Goal: Check status: Check status

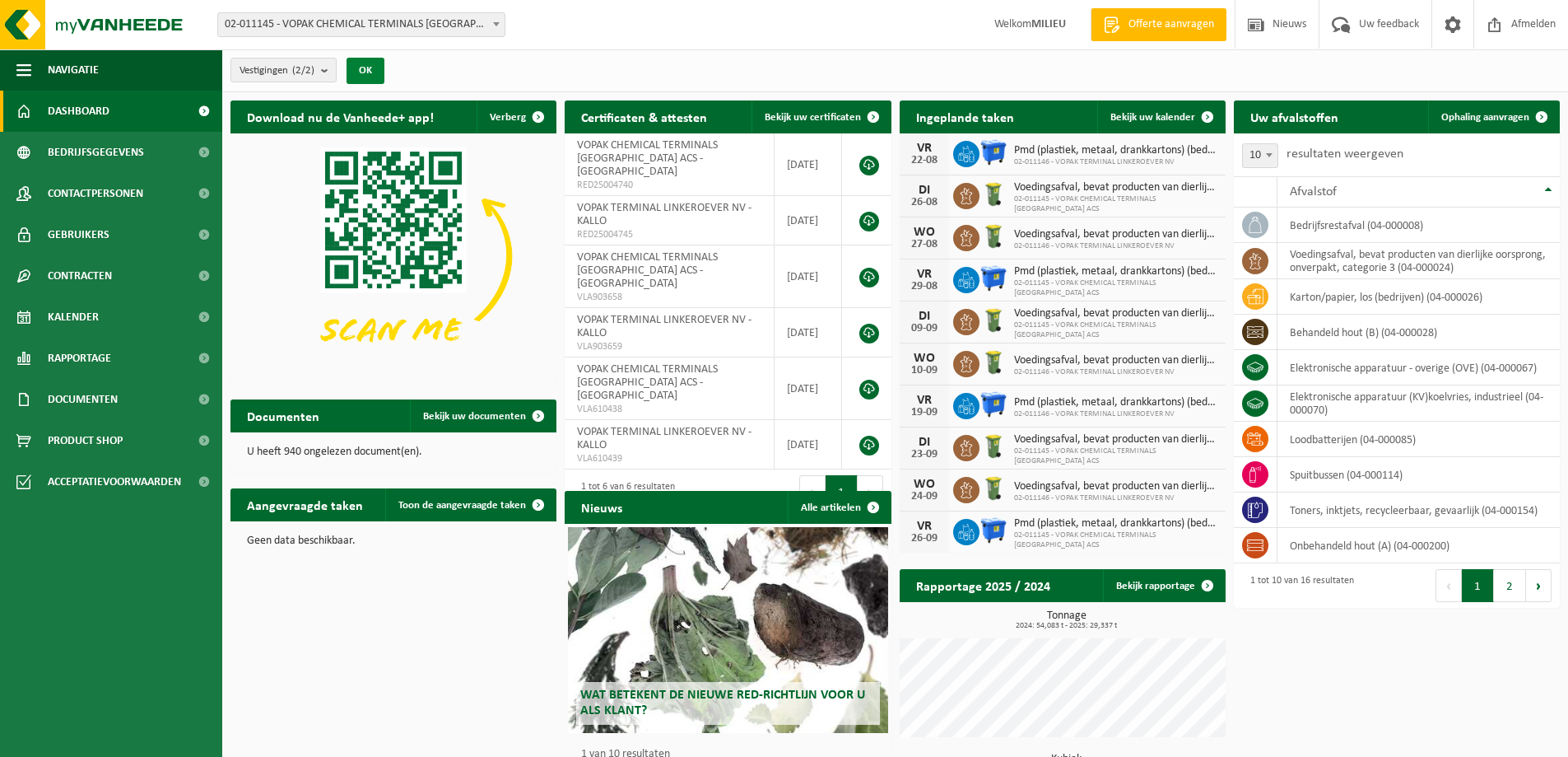
click at [376, 73] on button "OK" at bounding box center [365, 70] width 38 height 27
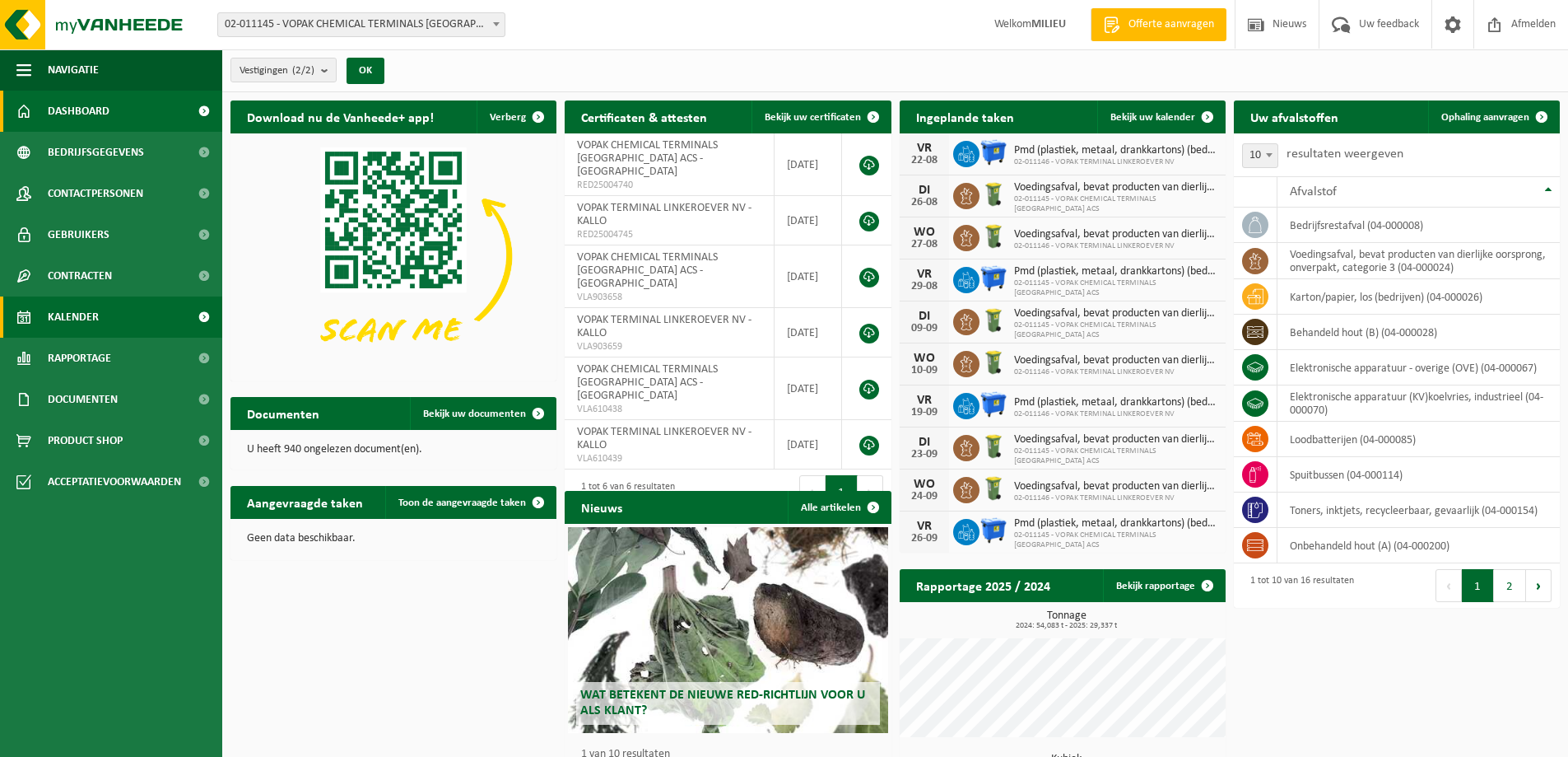
click at [111, 316] on link "Kalender" at bounding box center [111, 317] width 222 height 41
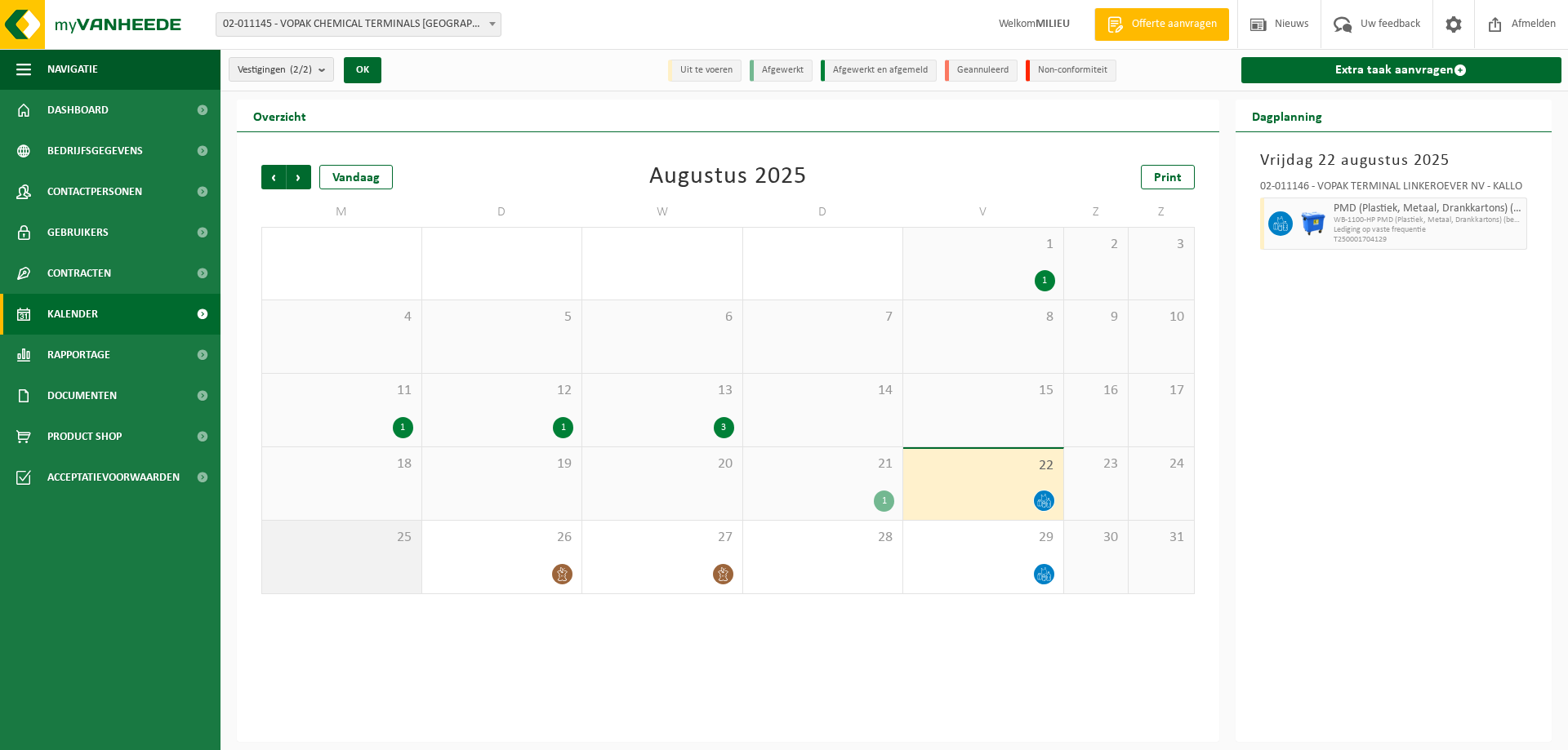
click at [363, 570] on div "25" at bounding box center [341, 557] width 159 height 73
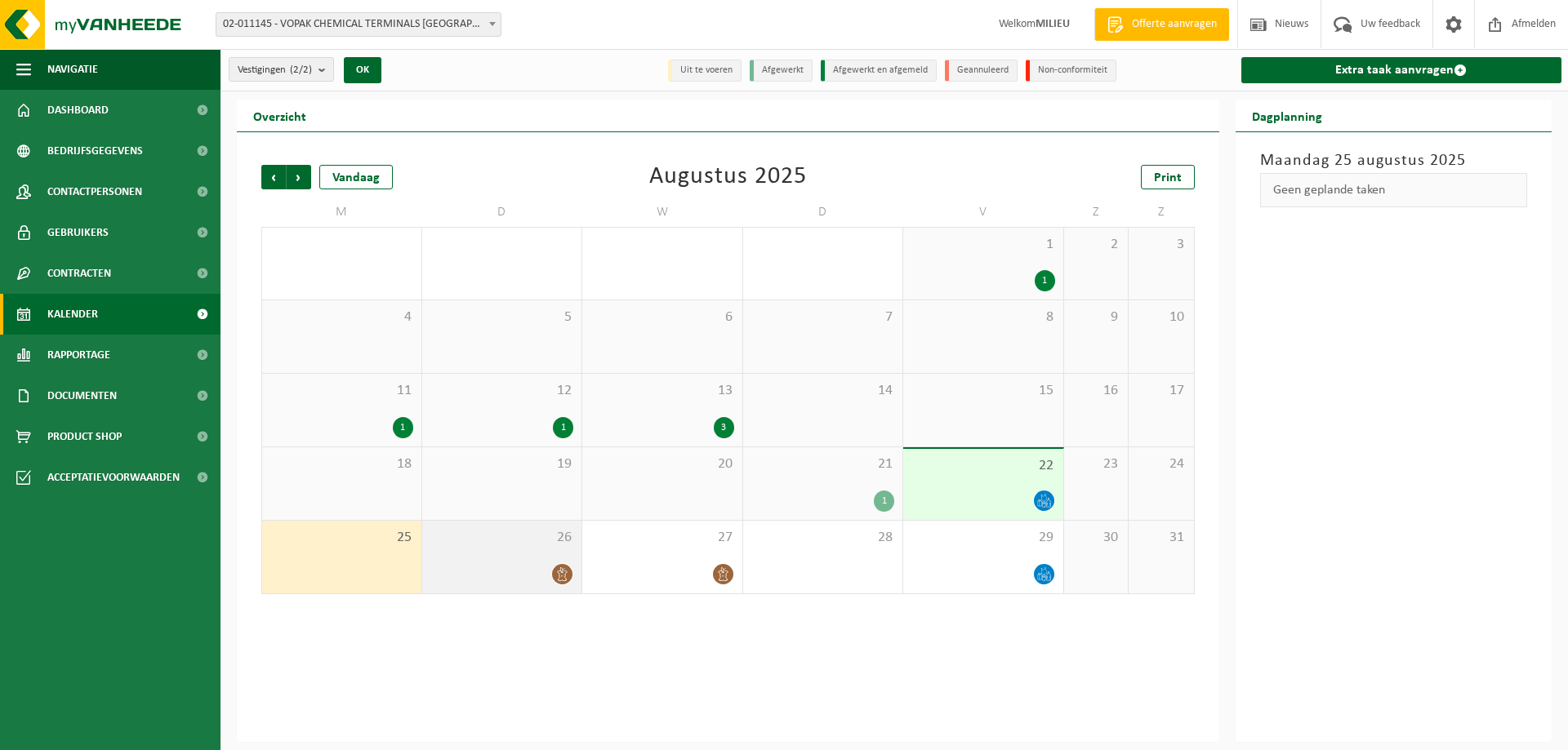
click at [519, 567] on div at bounding box center [502, 574] width 143 height 22
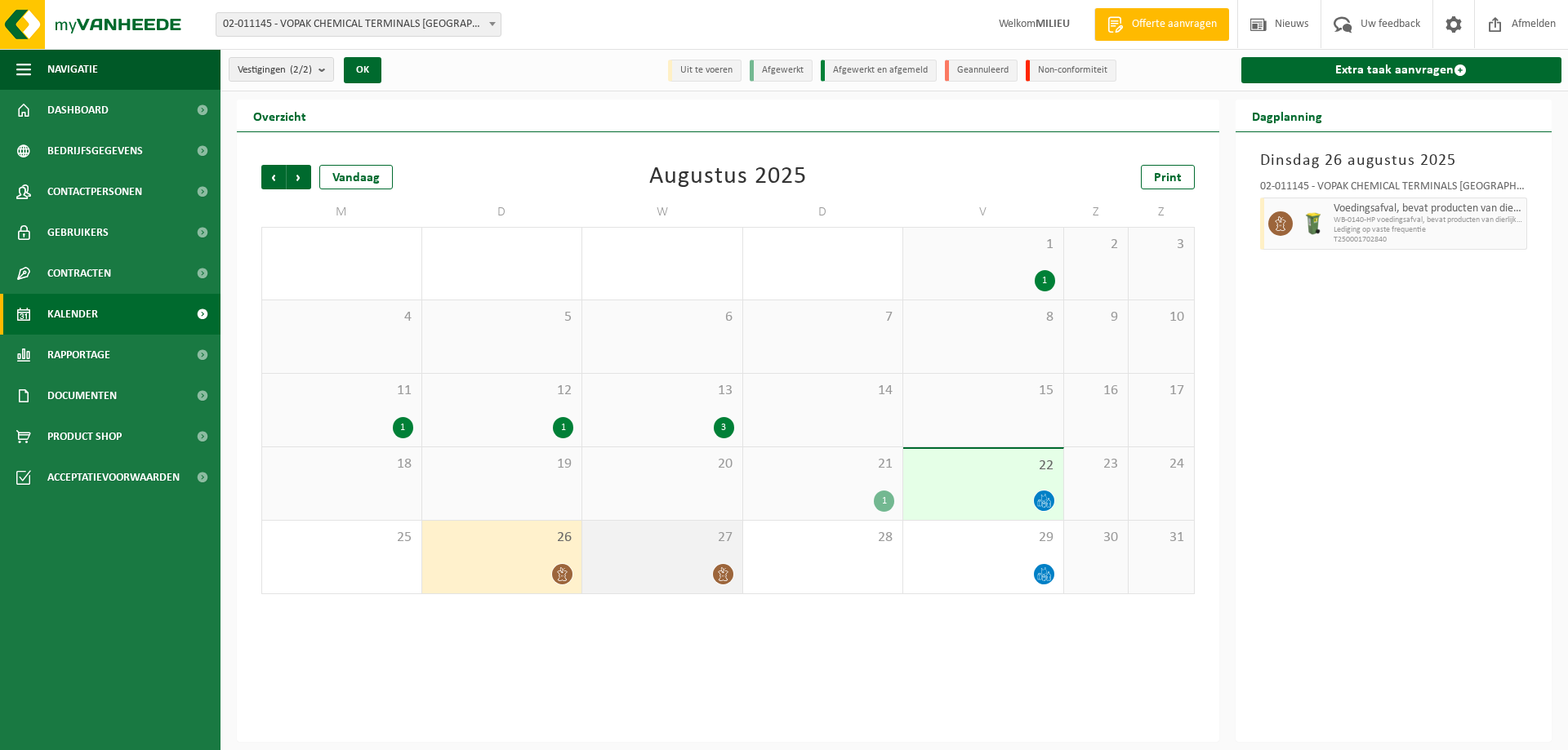
click at [676, 567] on div at bounding box center [662, 574] width 143 height 22
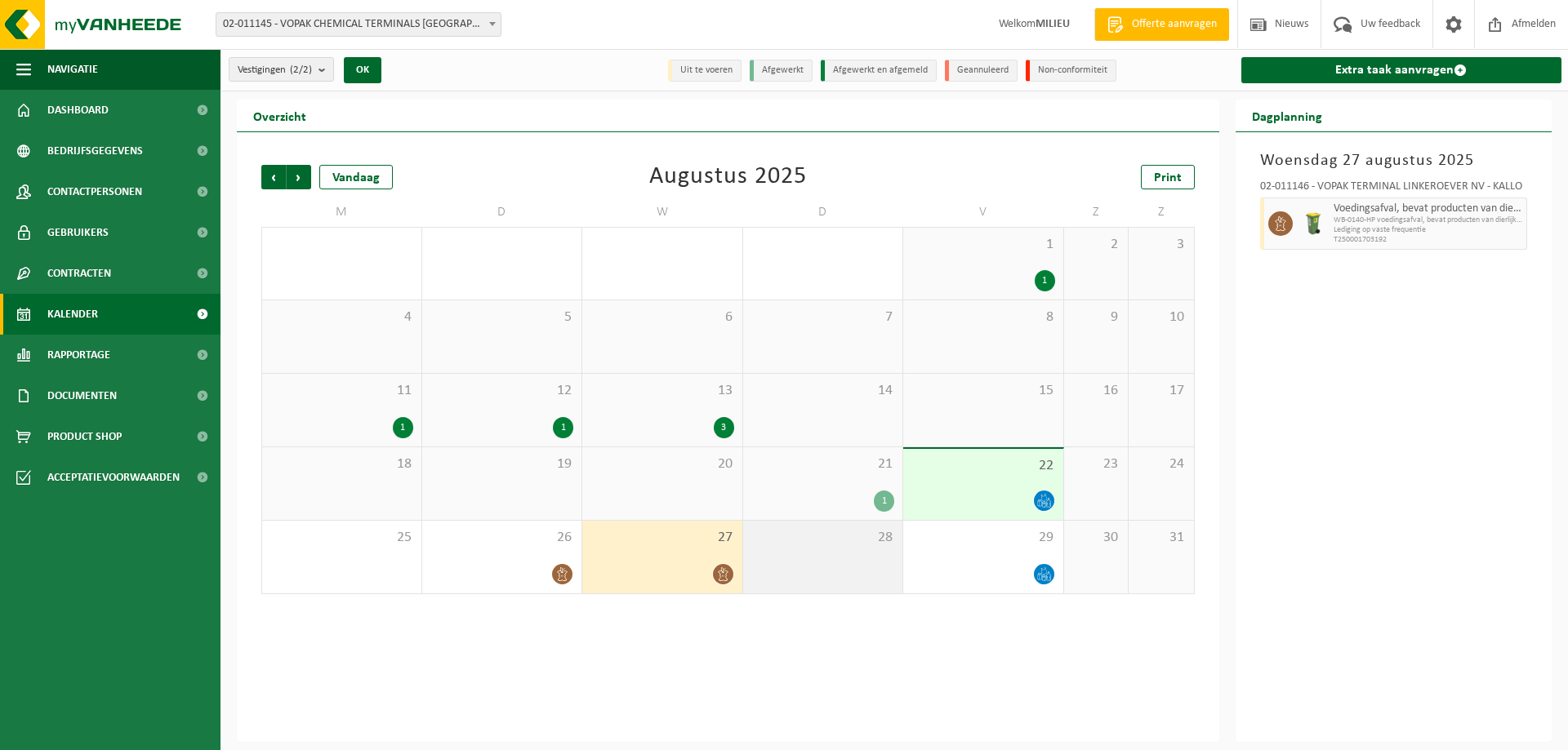
click at [833, 569] on div "28" at bounding box center [823, 557] width 160 height 73
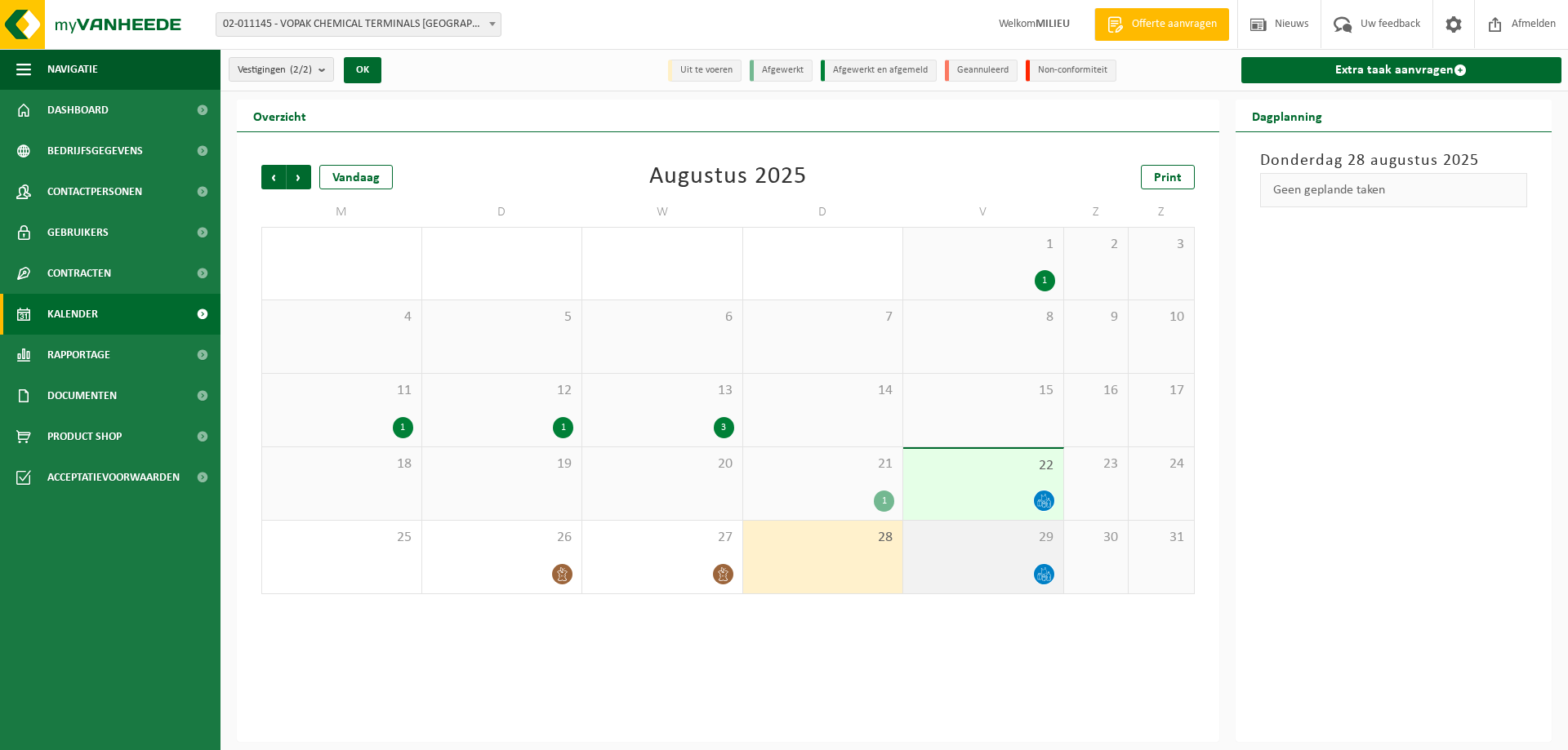
click at [1001, 571] on div at bounding box center [983, 574] width 143 height 22
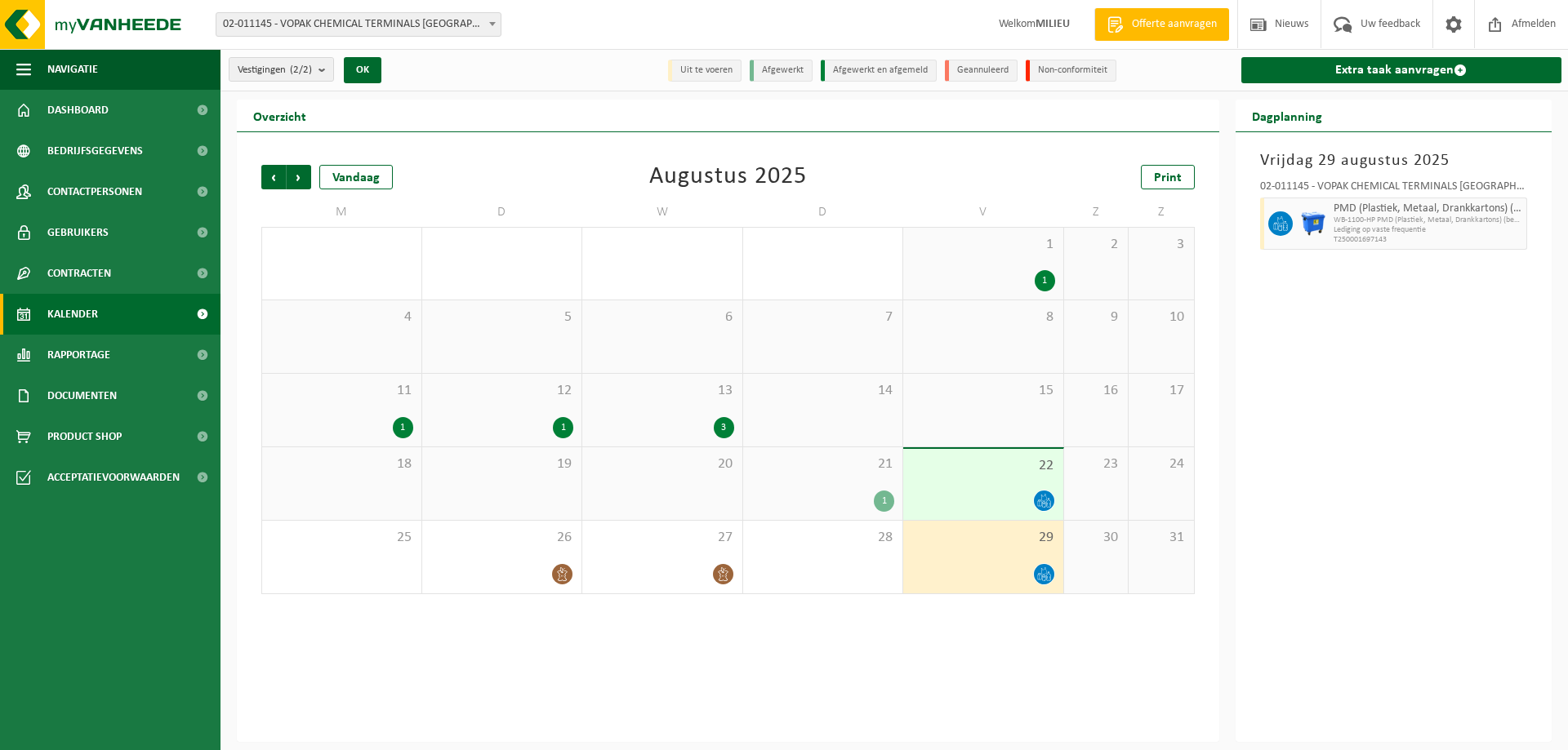
click at [680, 403] on div "13 3" at bounding box center [662, 410] width 160 height 73
